Goal: Information Seeking & Learning: Understand process/instructions

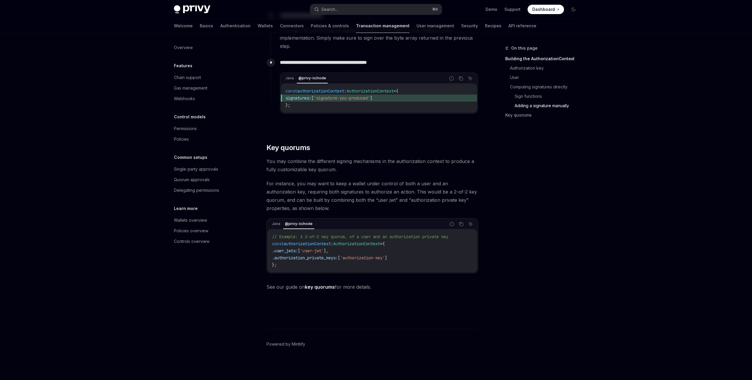
scroll to position [822, 0]
click at [193, 90] on div "Gas management" at bounding box center [191, 88] width 34 height 7
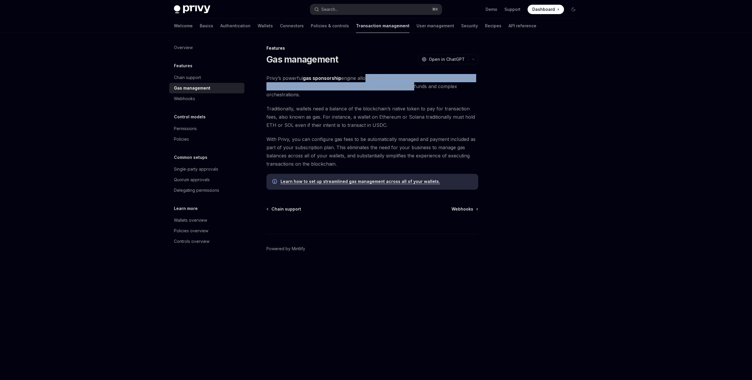
drag, startPoint x: 364, startPoint y: 78, endPoint x: 409, endPoint y: 88, distance: 46.6
click at [409, 88] on span "Privy’s powerful gas sponsorship engine allows your app to manage gas and trans…" at bounding box center [373, 86] width 212 height 25
drag, startPoint x: 308, startPoint y: 93, endPoint x: 284, endPoint y: 84, distance: 25.6
click at [284, 84] on span "Privy’s powerful gas sponsorship engine allows your app to manage gas and trans…" at bounding box center [373, 86] width 212 height 25
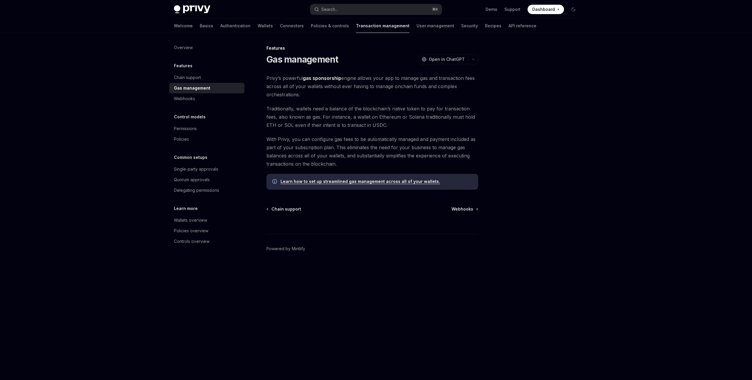
click at [284, 84] on span "Privy’s powerful gas sponsorship engine allows your app to manage gas and trans…" at bounding box center [373, 86] width 212 height 25
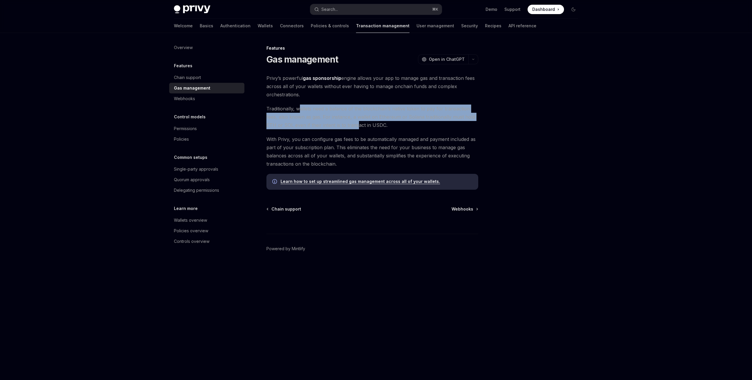
drag, startPoint x: 301, startPoint y: 110, endPoint x: 357, endPoint y: 121, distance: 57.6
click at [357, 121] on span "Traditionally, wallets need a balance of the blockchain’s native token to pay f…" at bounding box center [373, 117] width 212 height 25
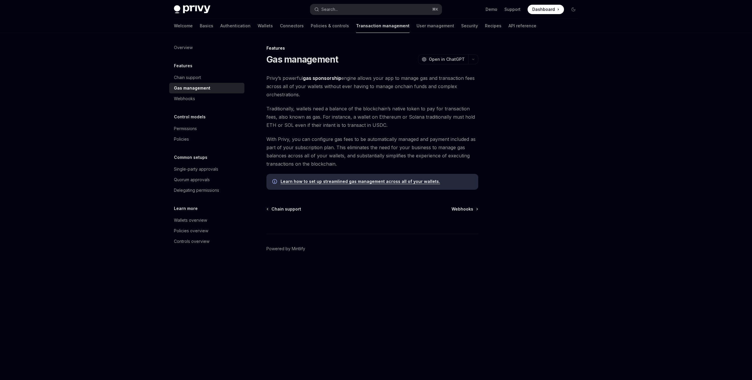
click at [355, 183] on link "Learn how to set up streamlined gas management across all of your wallets." at bounding box center [361, 181] width 160 height 5
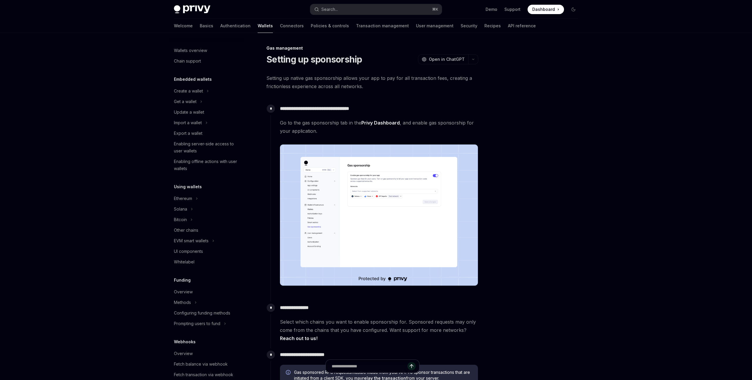
type textarea "*"
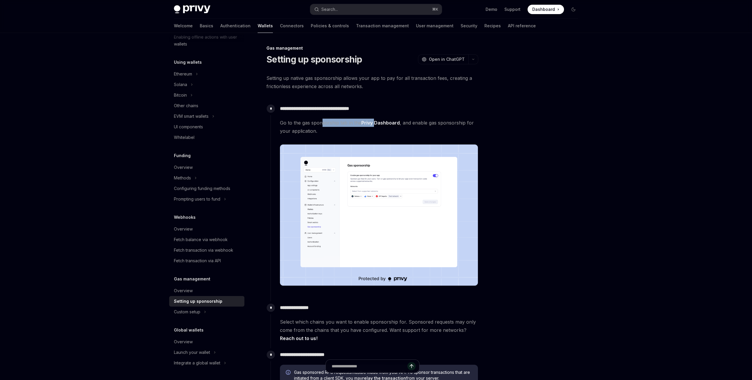
drag, startPoint x: 322, startPoint y: 123, endPoint x: 376, endPoint y: 123, distance: 54.4
click at [376, 123] on span "Go to the gas sponsorship tab in the Privy Dashboard , and enable gas sponsorsh…" at bounding box center [379, 127] width 198 height 16
drag, startPoint x: 437, startPoint y: 124, endPoint x: 445, endPoint y: 126, distance: 8.4
click at [438, 124] on span "Go to the gas sponsorship tab in the Privy Dashboard , and enable gas sponsorsh…" at bounding box center [379, 127] width 198 height 16
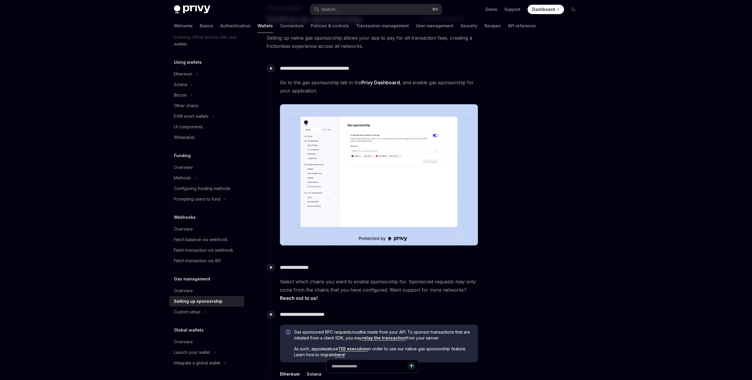
scroll to position [39, 0]
